Goal: Task Accomplishment & Management: Use online tool/utility

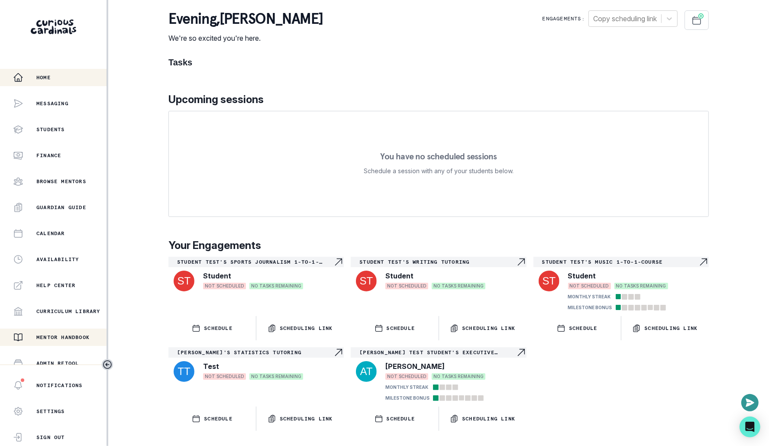
scroll to position [111, 0]
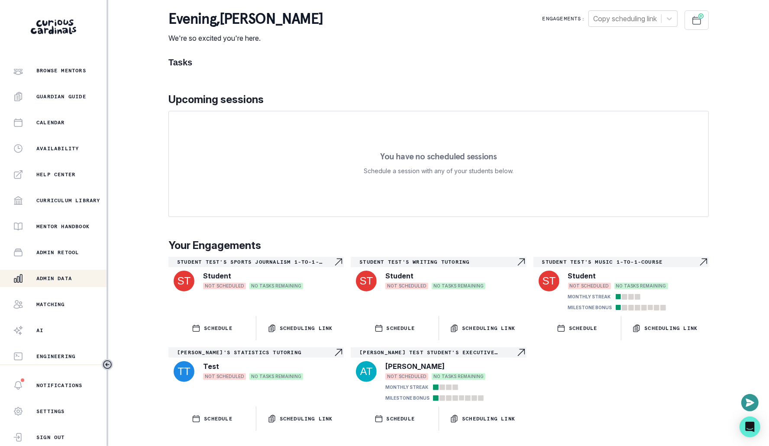
click at [76, 284] on button "Admin Data" at bounding box center [53, 278] width 106 height 17
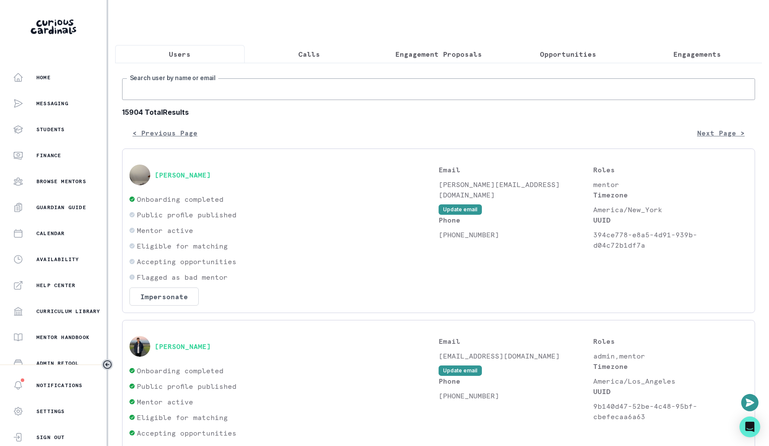
click at [342, 91] on input "Search user by name or email" at bounding box center [438, 89] width 633 height 22
type input "lexie"
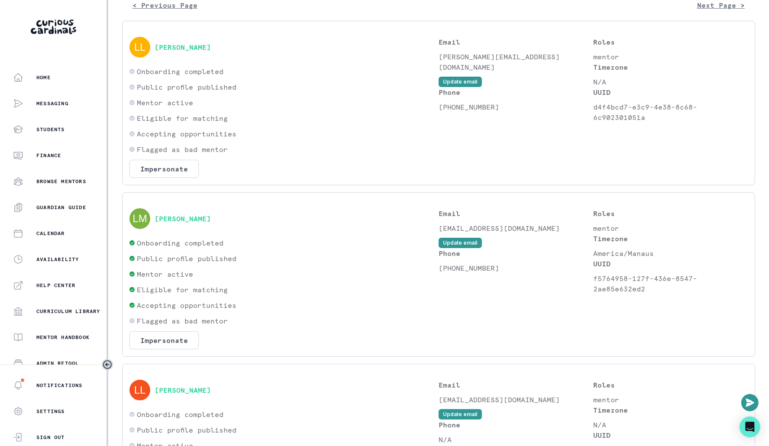
scroll to position [129, 0]
click at [173, 349] on div "[PERSON_NAME] Onboarding completed Public profile published Mentor active Eligi…" at bounding box center [438, 273] width 633 height 164
click at [173, 342] on button "Impersonate" at bounding box center [163, 339] width 69 height 18
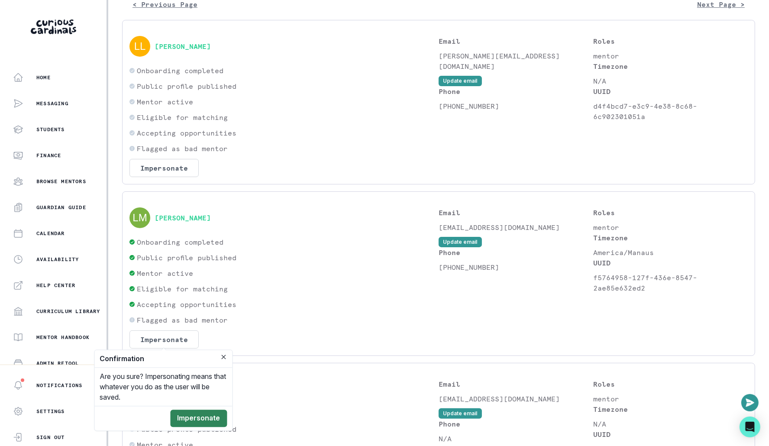
click at [192, 417] on button "Impersonate" at bounding box center [199, 418] width 57 height 17
